Goal: Information Seeking & Learning: Check status

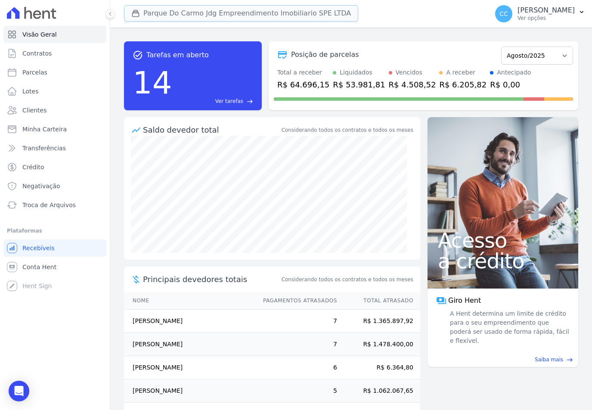
click at [195, 14] on button "Parque Do Carmo Jdg Empreendimento Imobiliario SPE LTDA" at bounding box center [241, 13] width 234 height 16
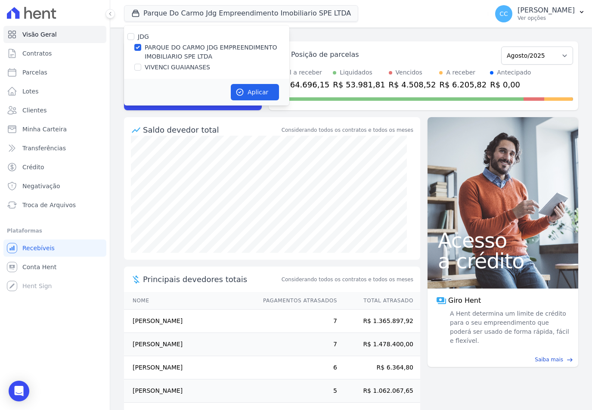
click at [154, 69] on label "VIVENCI GUAIANASES" at bounding box center [177, 67] width 65 height 9
click at [141, 69] on input "VIVENCI GUAIANASES" at bounding box center [137, 67] width 7 height 7
checkbox input "true"
click at [144, 52] on div "PARQUE DO CARMO JDG EMPREENDIMENTO IMOBILIARIO SPE LTDA" at bounding box center [206, 52] width 165 height 18
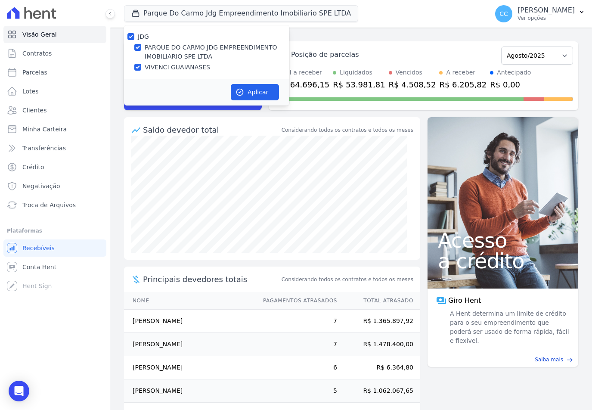
click at [176, 44] on label "PARQUE DO CARMO JDG EMPREENDIMENTO IMOBILIARIO SPE LTDA" at bounding box center [217, 52] width 145 height 18
click at [141, 44] on input "PARQUE DO CARMO JDG EMPREENDIMENTO IMOBILIARIO SPE LTDA" at bounding box center [137, 47] width 7 height 7
checkbox input "false"
click at [243, 90] on icon "button" at bounding box center [240, 92] width 9 height 9
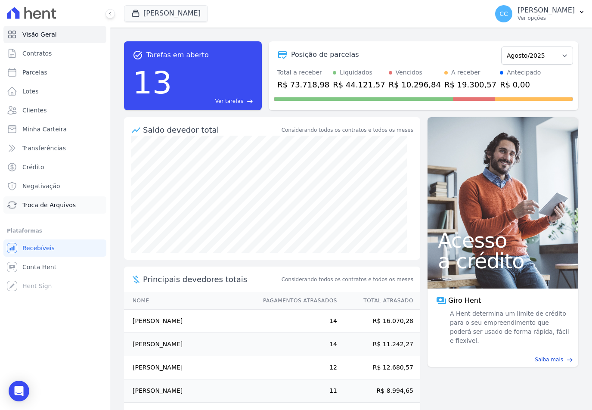
click at [24, 205] on span "Troca de Arquivos" at bounding box center [48, 205] width 53 height 9
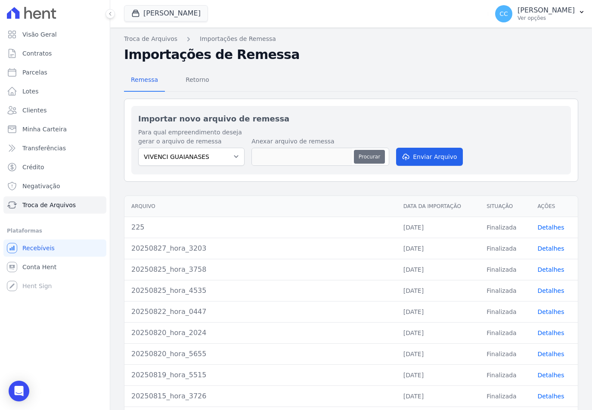
click at [369, 159] on button "Procurar" at bounding box center [369, 157] width 31 height 14
type input "20250829_hora_5149"
click at [403, 156] on icon "submit" at bounding box center [406, 157] width 6 height 7
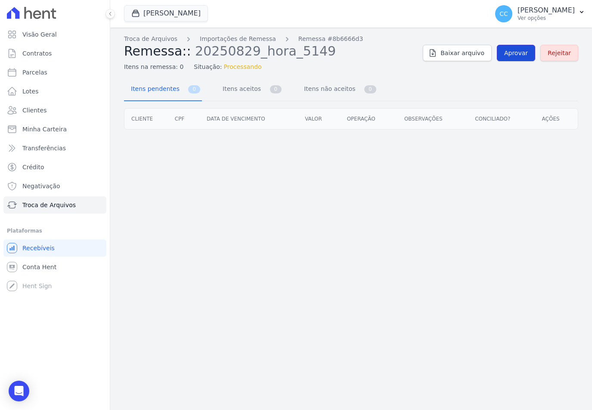
click at [517, 53] on span "Aprovar" at bounding box center [517, 53] width 24 height 9
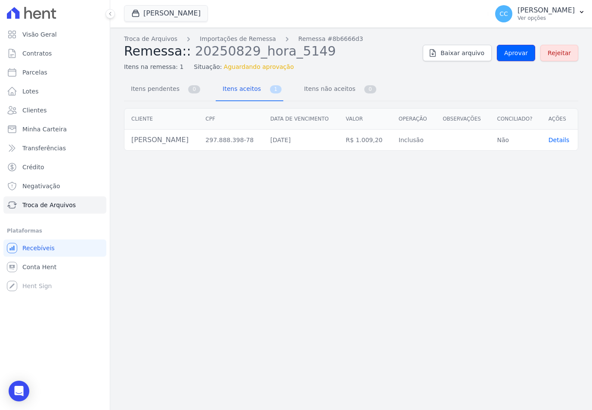
click at [517, 53] on span "Aprovar" at bounding box center [517, 53] width 24 height 9
click at [522, 56] on span "Aprovar" at bounding box center [517, 53] width 24 height 9
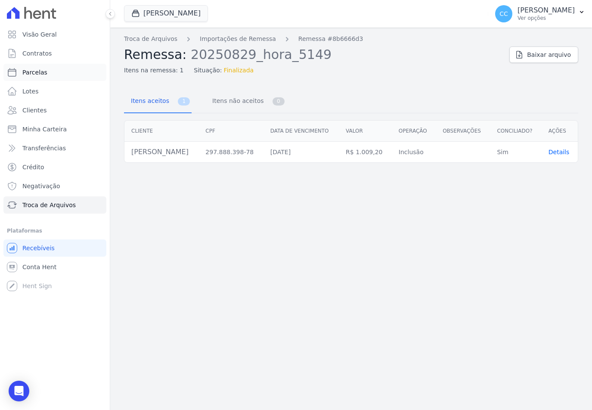
click at [28, 69] on span "Parcelas" at bounding box center [34, 72] width 25 height 9
select select
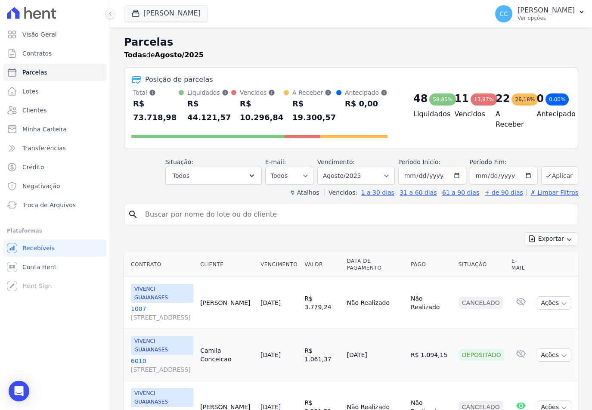
click at [249, 209] on input "search" at bounding box center [357, 214] width 435 height 17
type input "ednei"
select select
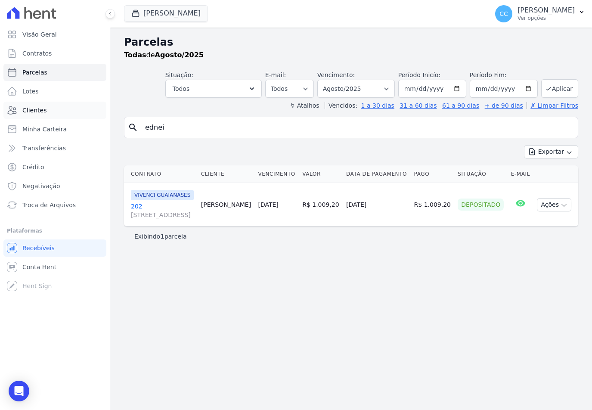
click at [49, 115] on link "Clientes" at bounding box center [54, 110] width 103 height 17
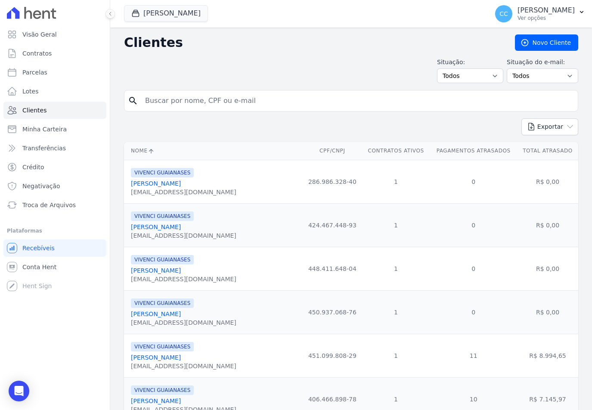
click at [220, 96] on input "search" at bounding box center [357, 100] width 435 height 17
type input "ednei"
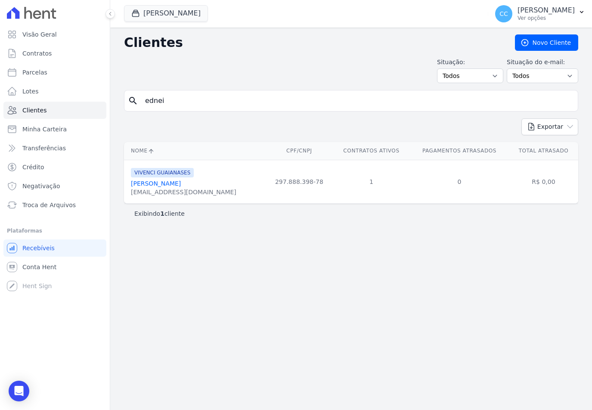
click at [157, 191] on div "edneip21@gmail.com" at bounding box center [184, 192] width 106 height 9
click at [152, 182] on link "Ednei Pereira Da Silva" at bounding box center [156, 183] width 50 height 7
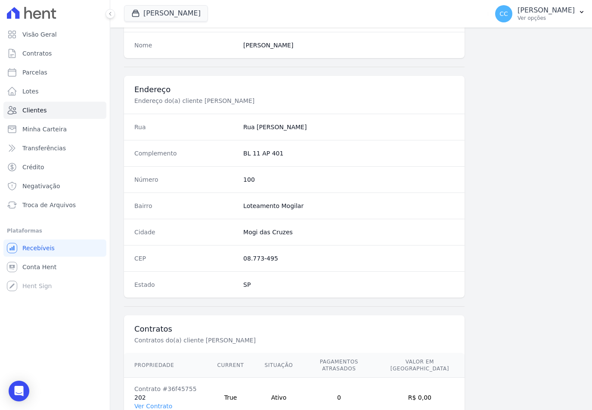
scroll to position [396, 0]
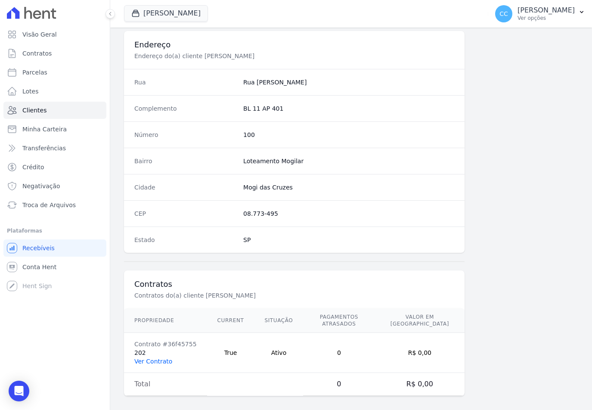
click at [161, 358] on link "Ver Contrato" at bounding box center [153, 361] width 38 height 7
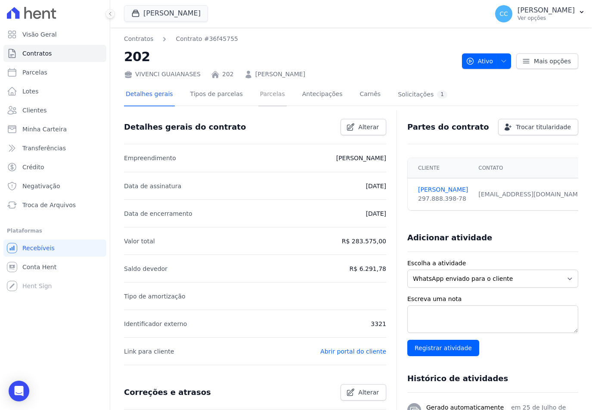
click at [261, 93] on link "Parcelas" at bounding box center [273, 95] width 28 height 23
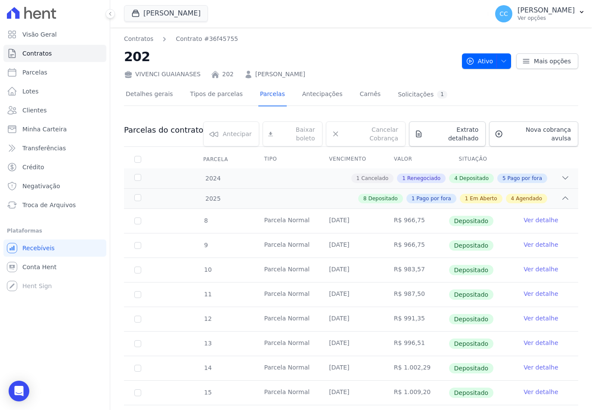
scroll to position [202, 0]
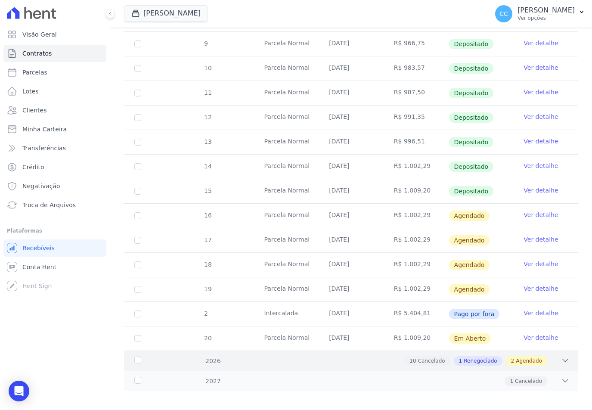
click at [336, 360] on div "2026 10 Cancelado 1 Renegociado 2 Agendado" at bounding box center [351, 361] width 455 height 20
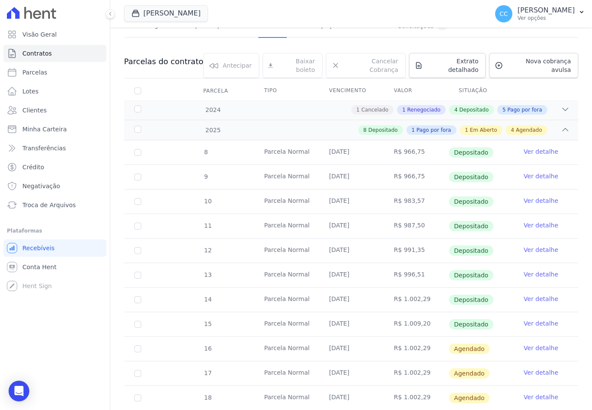
scroll to position [0, 0]
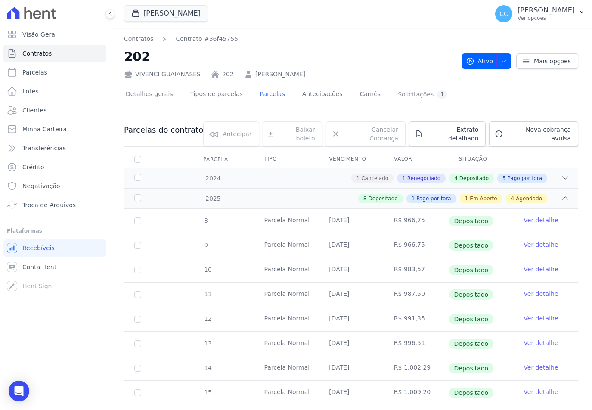
click at [404, 91] on div "Solicitações 1" at bounding box center [423, 94] width 50 height 8
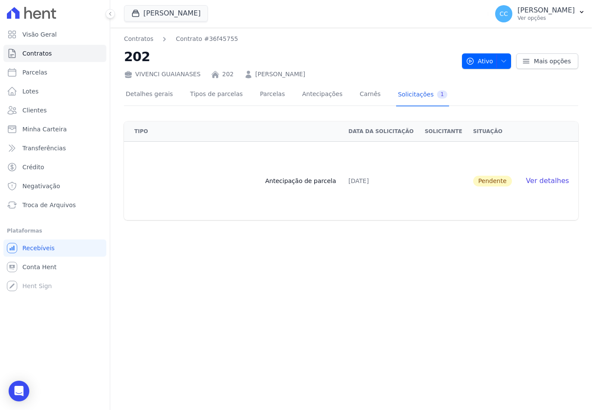
click at [539, 181] on span "Ver detalhes" at bounding box center [548, 181] width 43 height 8
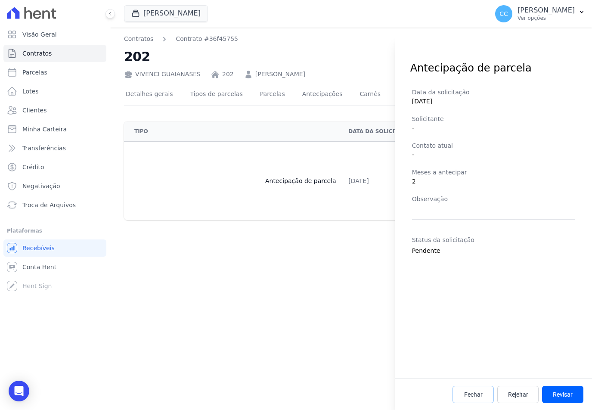
click at [481, 395] on span "Fechar" at bounding box center [473, 394] width 19 height 9
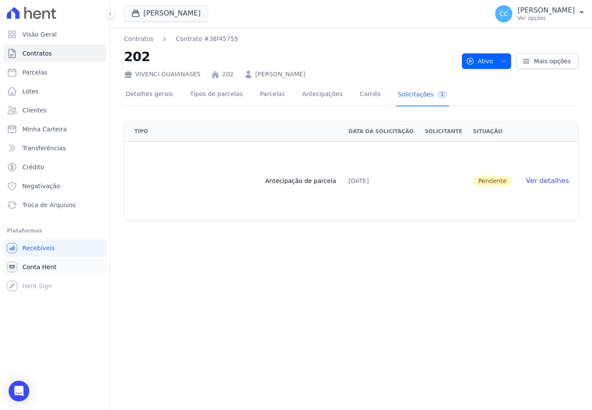
click at [41, 265] on span "Conta Hent" at bounding box center [39, 267] width 34 height 9
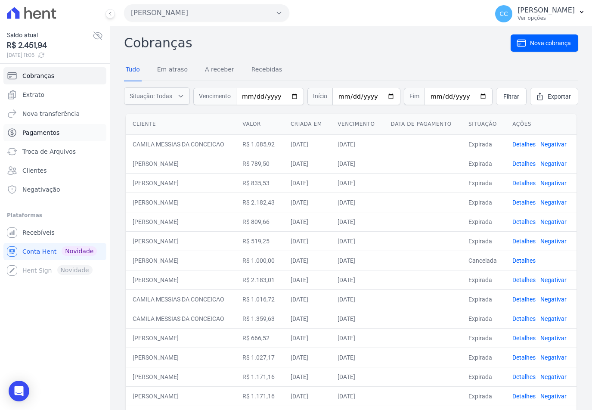
click at [50, 131] on span "Pagamentos" at bounding box center [40, 132] width 37 height 9
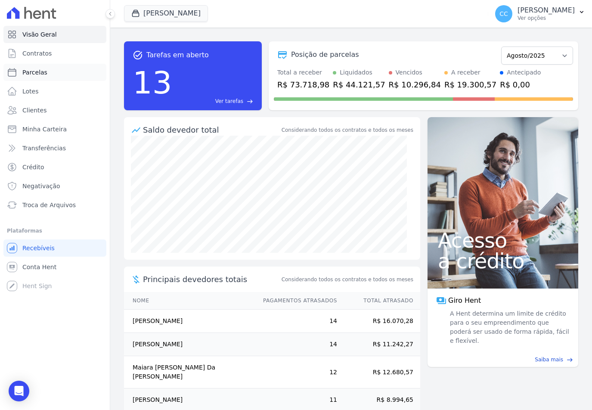
click at [58, 72] on link "Parcelas" at bounding box center [54, 72] width 103 height 17
select select
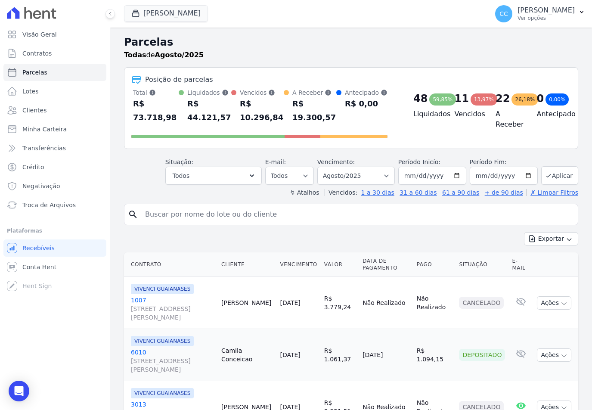
click at [205, 206] on input "search" at bounding box center [357, 214] width 435 height 17
type input "ednei"
select select
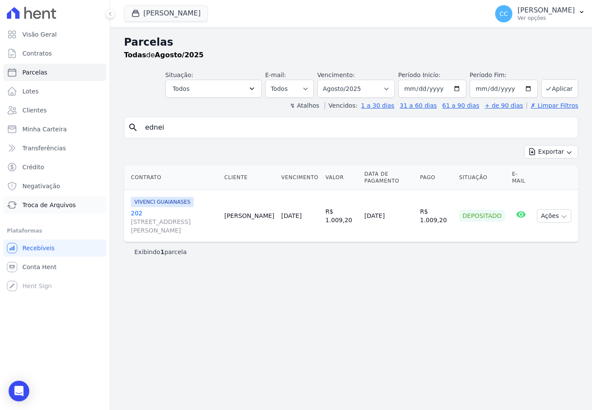
click at [42, 211] on link "Troca de Arquivos" at bounding box center [54, 204] width 103 height 17
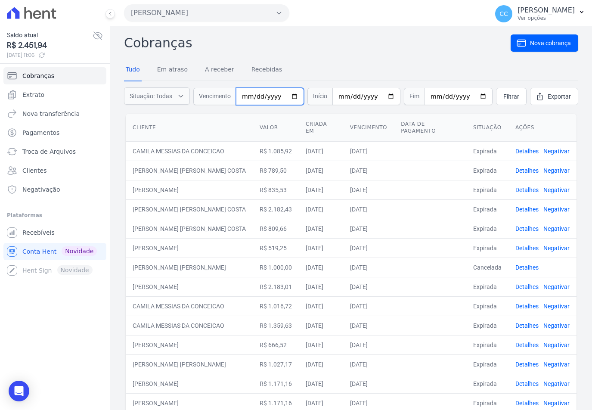
click at [246, 95] on input "date" at bounding box center [270, 96] width 68 height 17
type input "2025-09-01"
click at [504, 100] on span "Filtrar" at bounding box center [512, 96] width 16 height 9
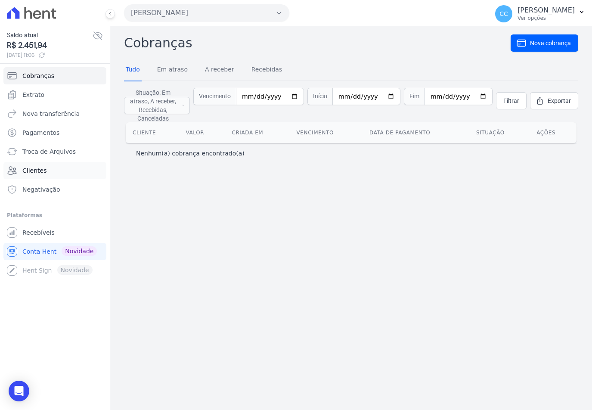
click at [35, 176] on link "Clientes" at bounding box center [54, 170] width 103 height 17
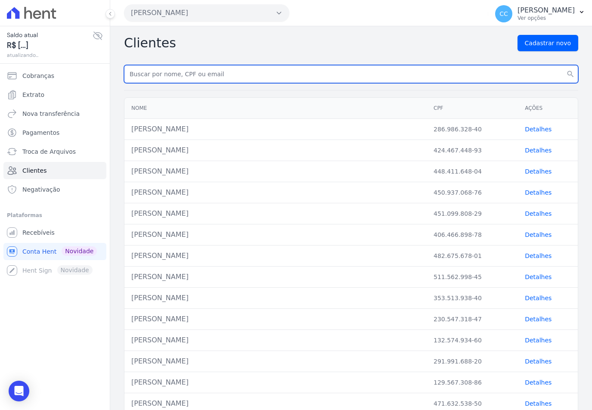
click at [218, 70] on input "text" at bounding box center [351, 74] width 455 height 18
type input "ednei"
click at [563, 65] on button "search" at bounding box center [571, 74] width 16 height 18
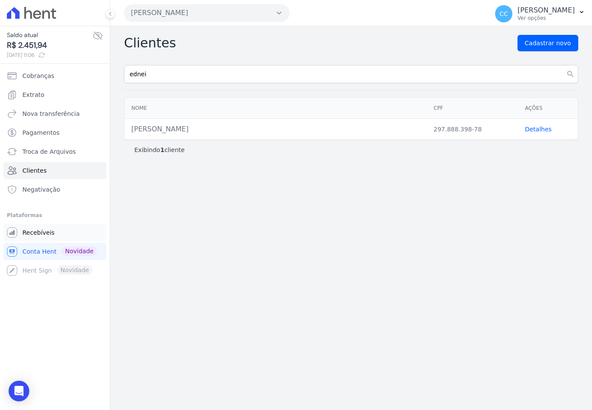
click at [33, 225] on link "Recebíveis" at bounding box center [54, 232] width 103 height 17
